Goal: Task Accomplishment & Management: Manage account settings

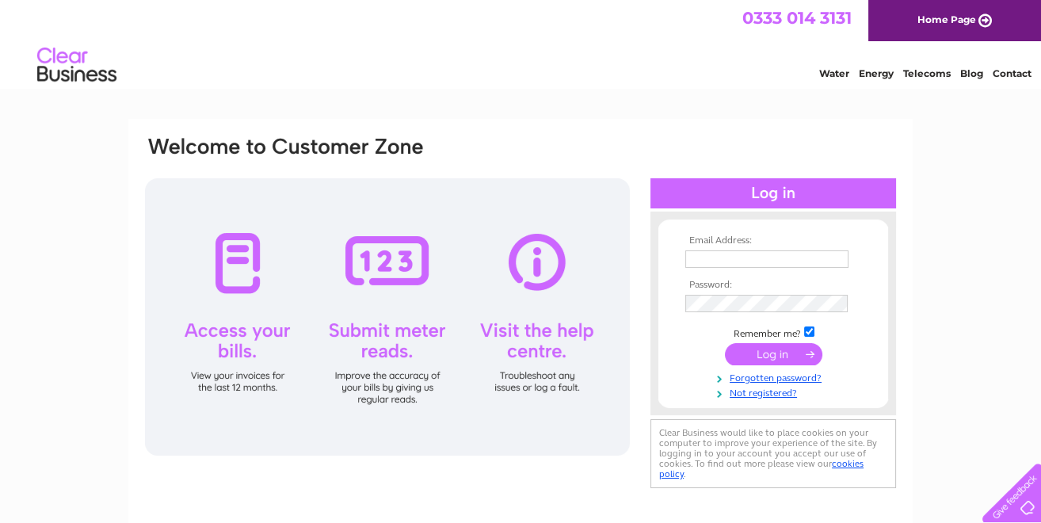
type input "finance@bankfoothouse.com"
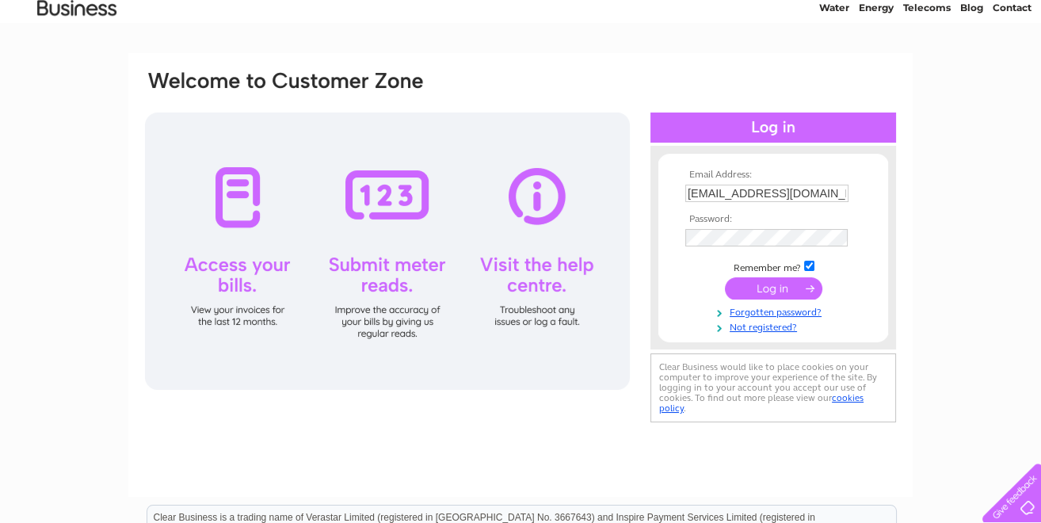
scroll to position [69, 0]
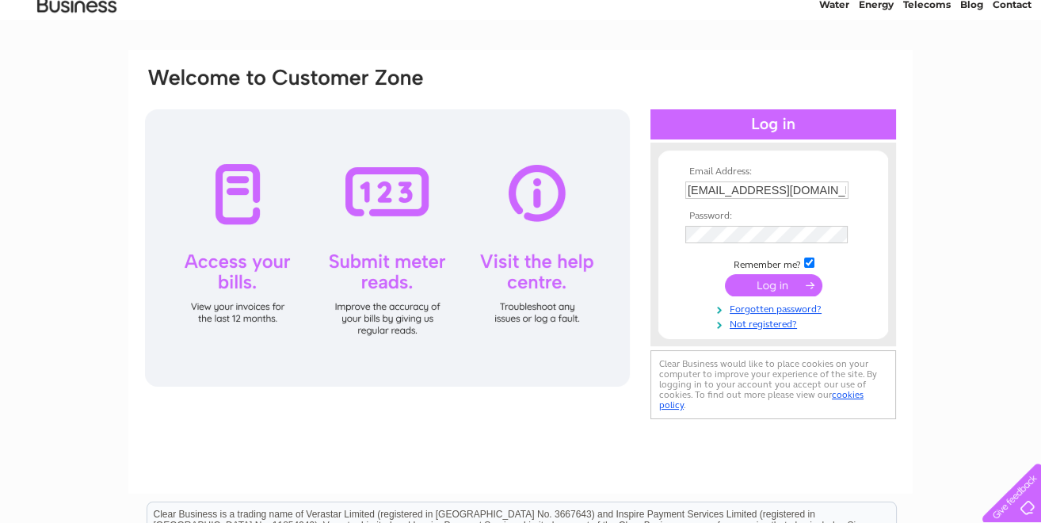
click at [768, 288] on input "submit" at bounding box center [773, 285] width 97 height 22
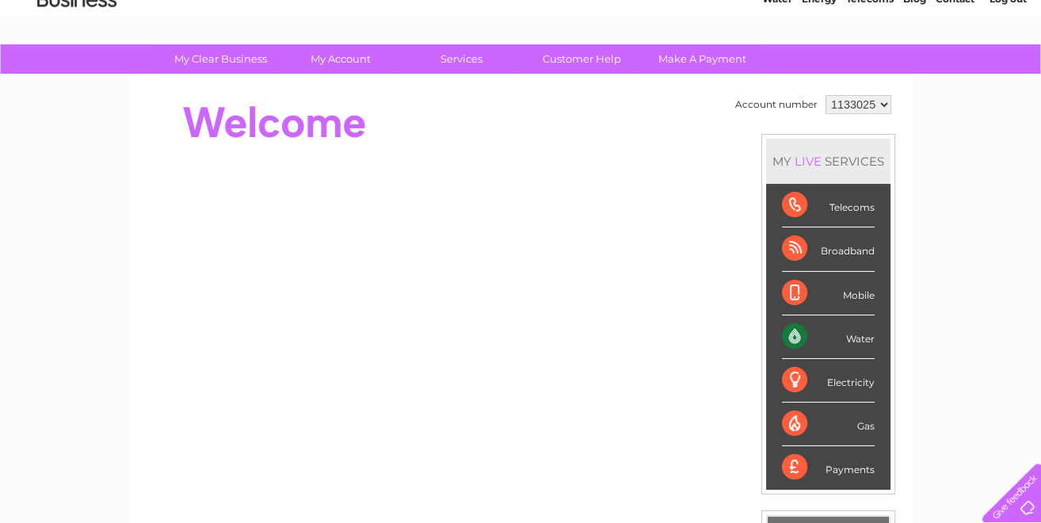
scroll to position [75, 0]
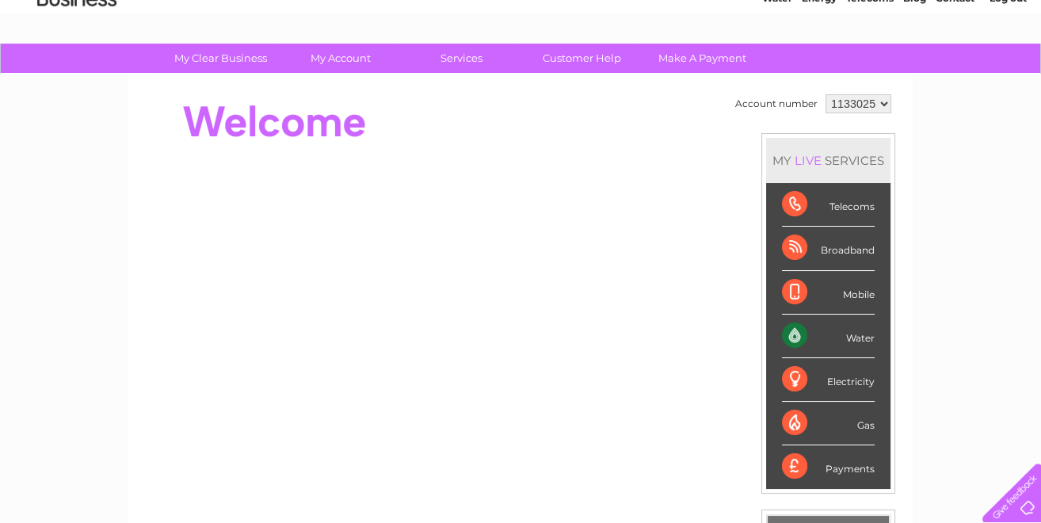
click at [787, 332] on div "Water" at bounding box center [828, 337] width 93 height 44
click at [859, 335] on div "Water" at bounding box center [828, 337] width 93 height 44
click at [796, 334] on div "Water" at bounding box center [828, 337] width 93 height 44
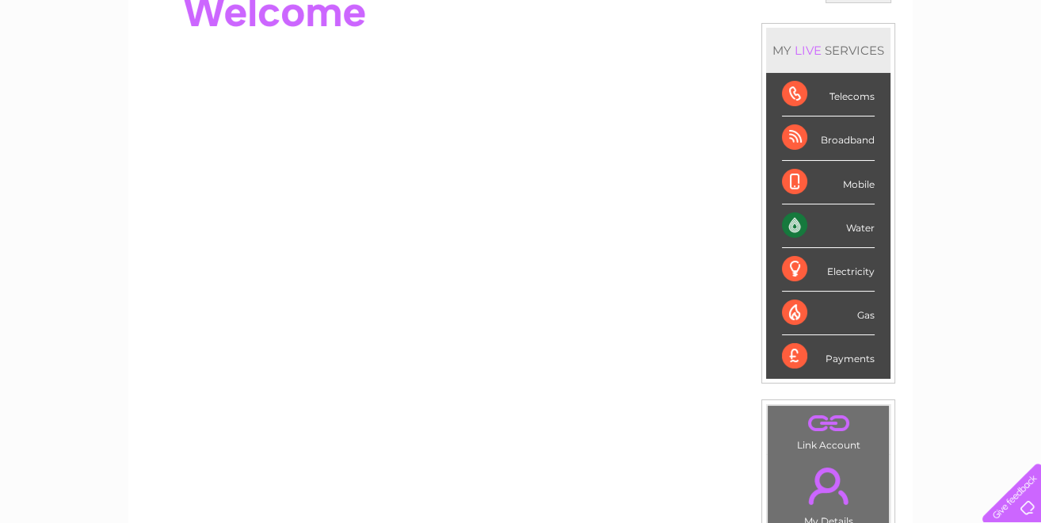
scroll to position [167, 0]
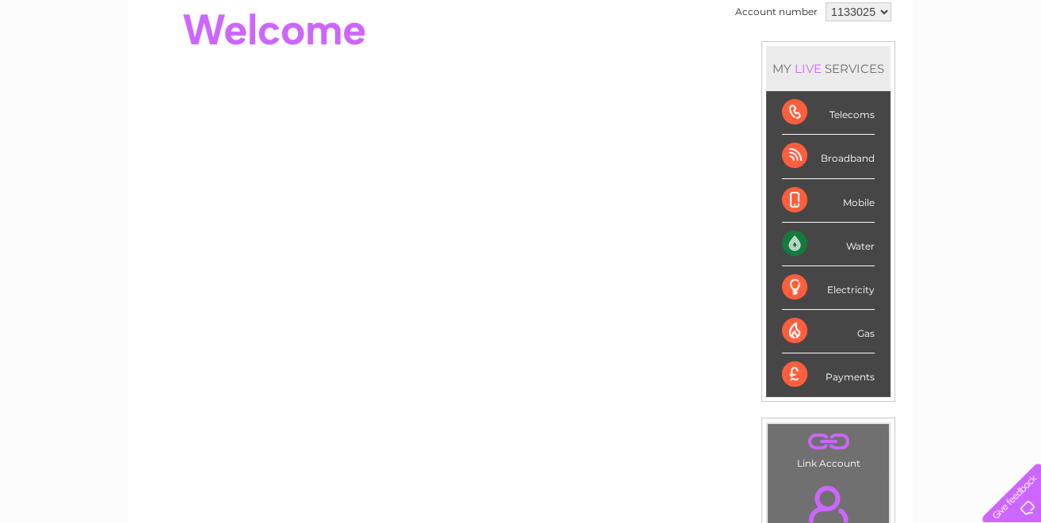
click at [859, 243] on div "Water" at bounding box center [828, 245] width 93 height 44
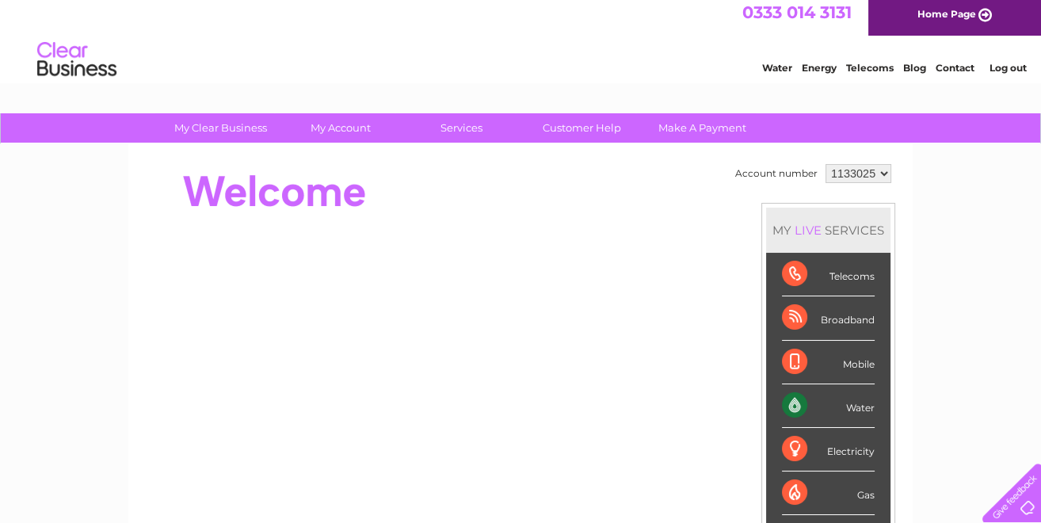
scroll to position [0, 0]
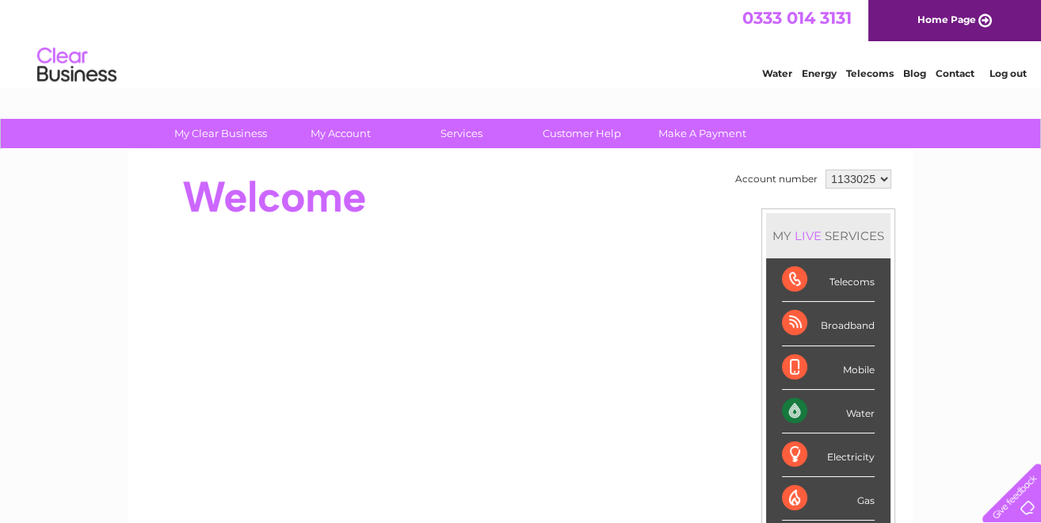
click at [795, 408] on div "Water" at bounding box center [828, 412] width 93 height 44
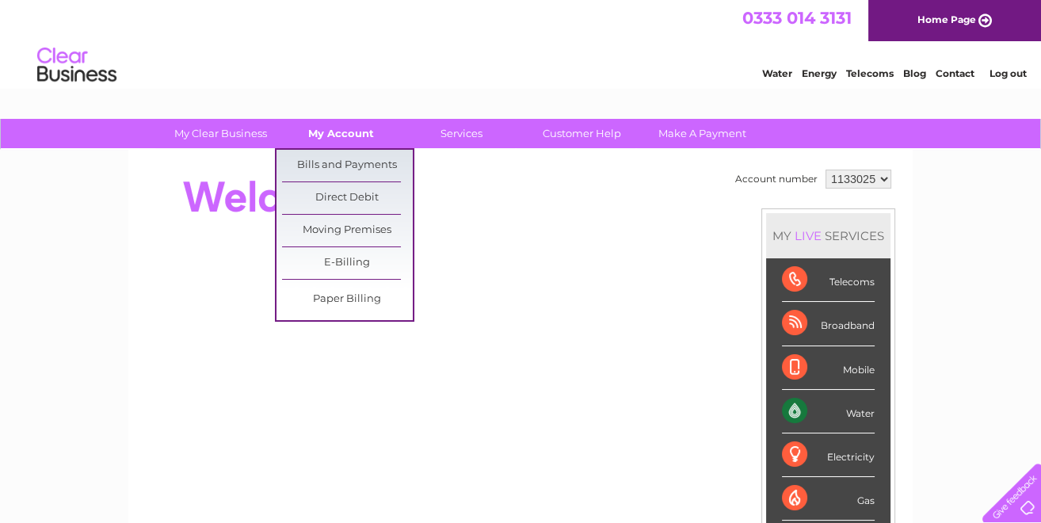
click at [327, 133] on link "My Account" at bounding box center [341, 133] width 131 height 29
click at [345, 162] on link "Bills and Payments" at bounding box center [347, 166] width 131 height 32
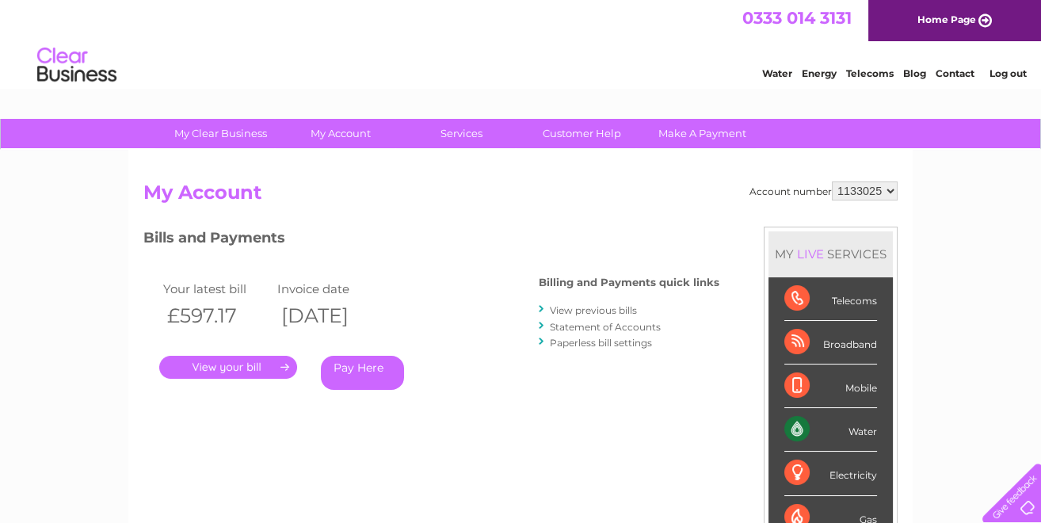
click at [268, 363] on link "." at bounding box center [228, 367] width 138 height 23
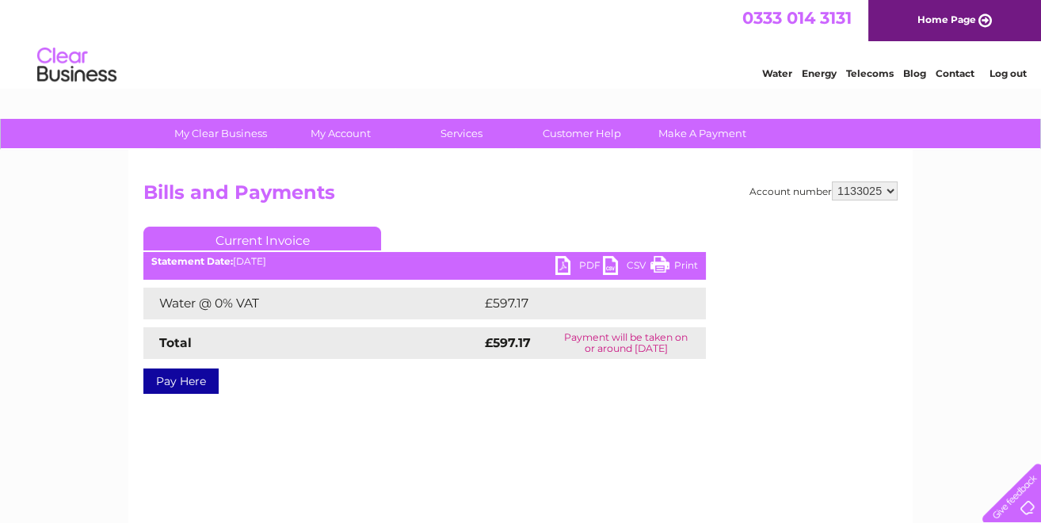
click at [570, 265] on link "PDF" at bounding box center [579, 267] width 48 height 23
